Goal: Check status

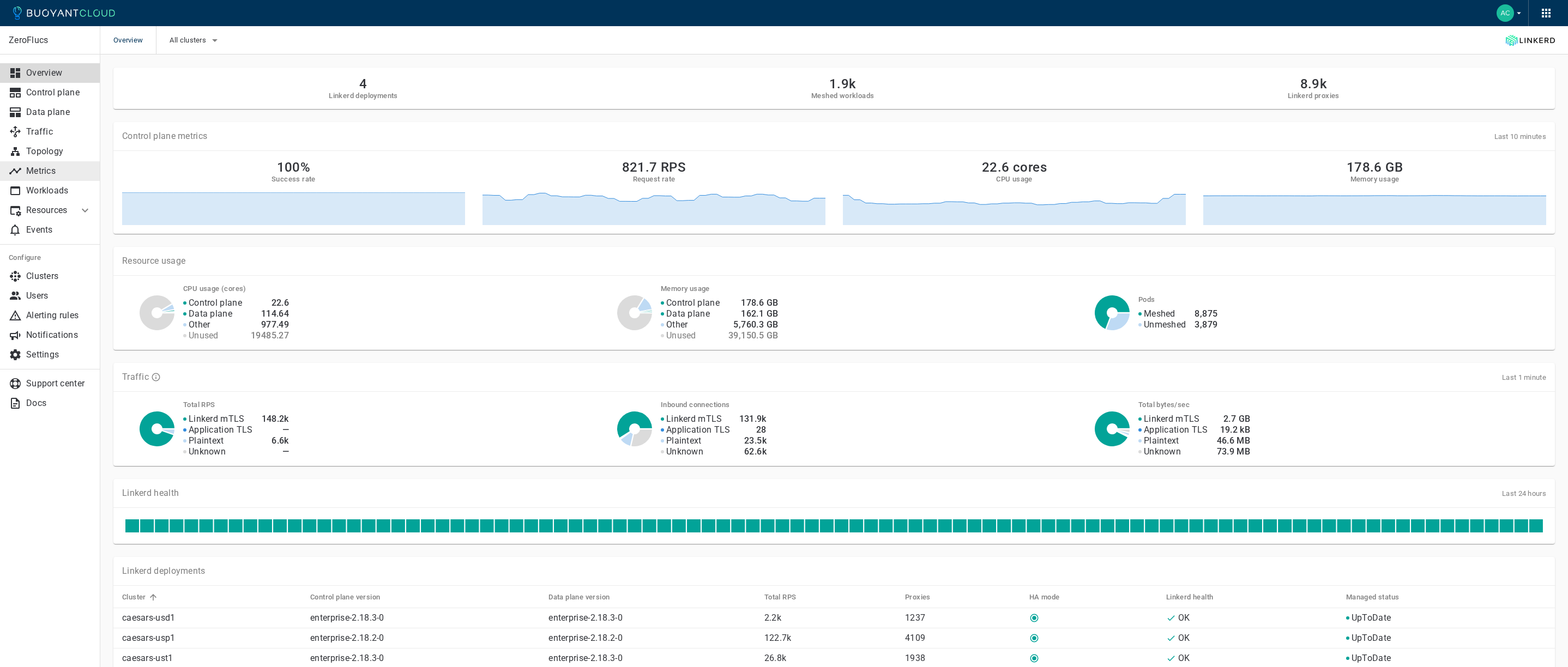
click at [35, 174] on p "Metrics" at bounding box center [59, 171] width 66 height 11
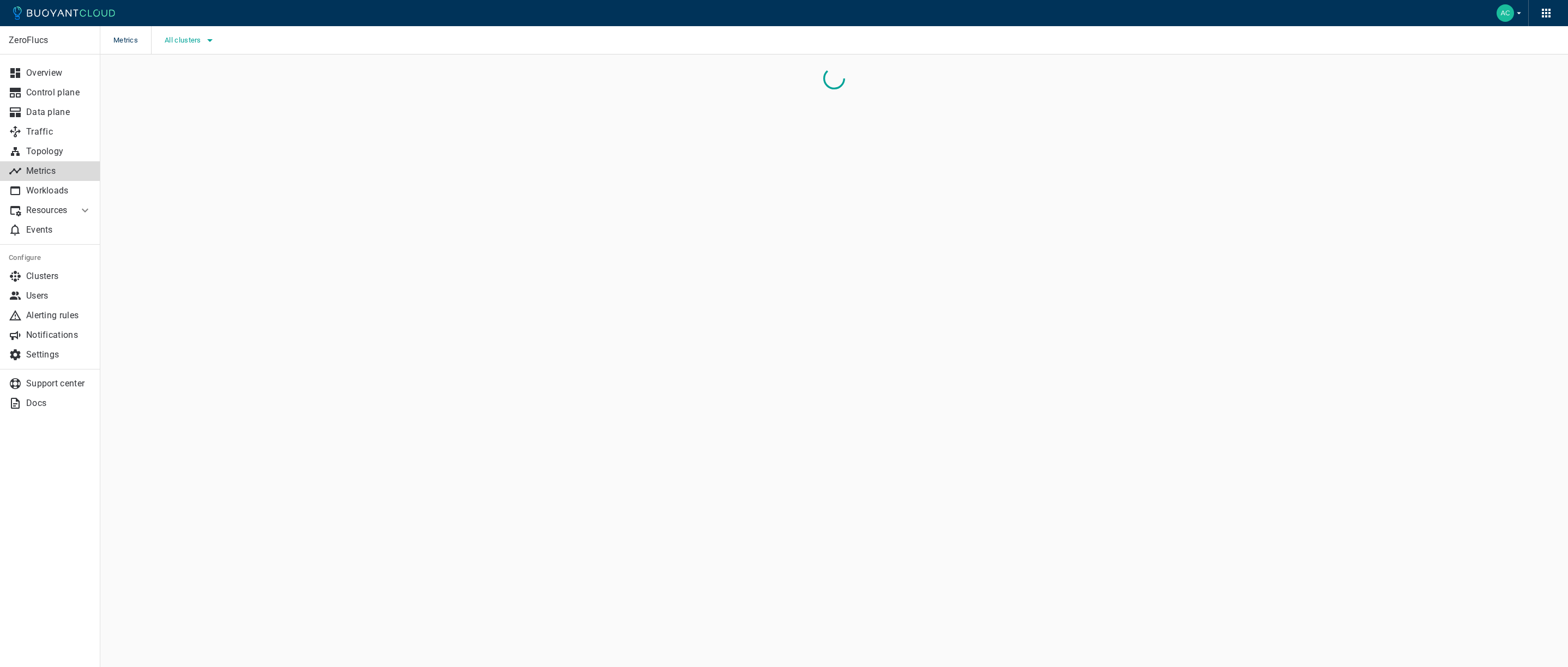
click at [187, 42] on span "All clusters" at bounding box center [183, 40] width 39 height 9
click at [220, 73] on span "caesars-usp1" at bounding box center [217, 74] width 53 height 11
click at [186, 73] on input "caesars-usp1" at bounding box center [179, 73] width 13 height 13
checkbox input "true"
click at [407, 179] on div at bounding box center [784, 334] width 1568 height 667
